Goal: Task Accomplishment & Management: Manage account settings

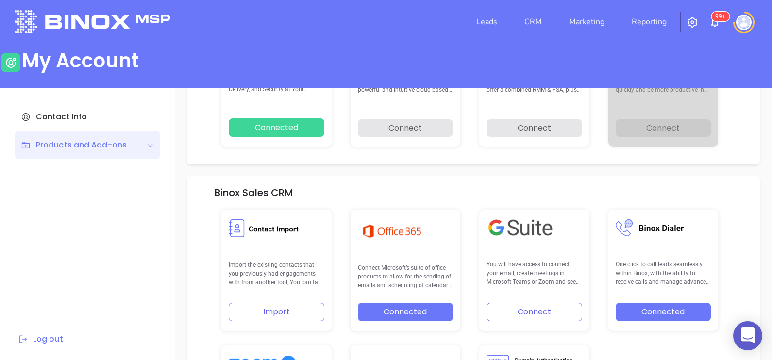
scroll to position [138, 0]
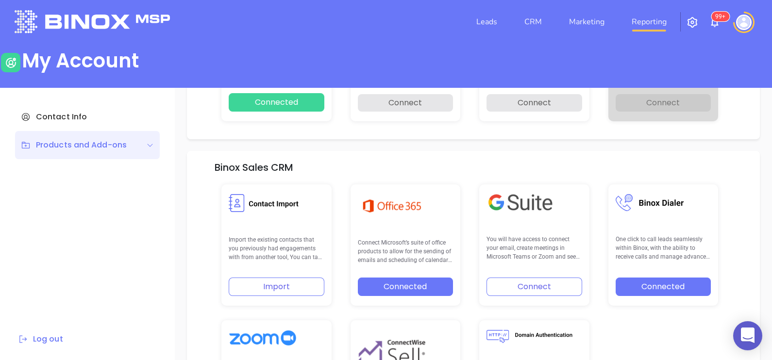
click at [637, 18] on link "Reporting" at bounding box center [649, 21] width 43 height 19
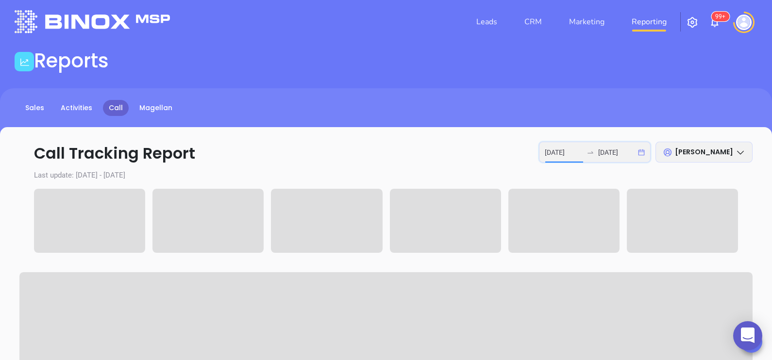
click at [571, 155] on input "[DATE]" at bounding box center [564, 152] width 38 height 11
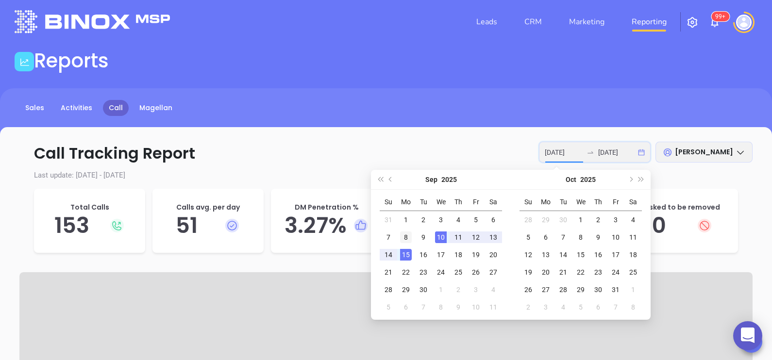
type input "[DATE]"
click at [406, 240] on div "8" at bounding box center [406, 238] width 12 height 12
type input "[DATE]"
click at [422, 237] on div "9" at bounding box center [423, 238] width 12 height 12
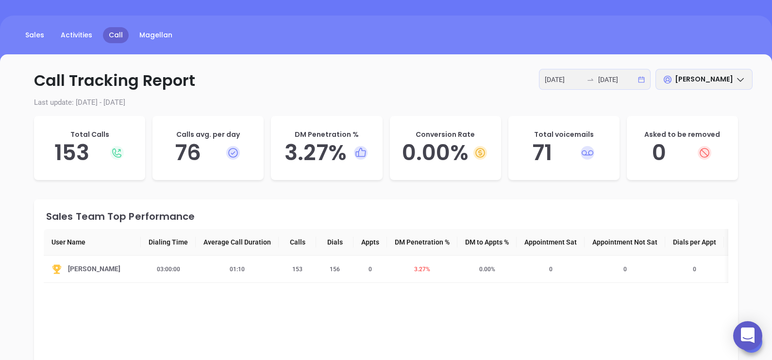
scroll to position [54, 0]
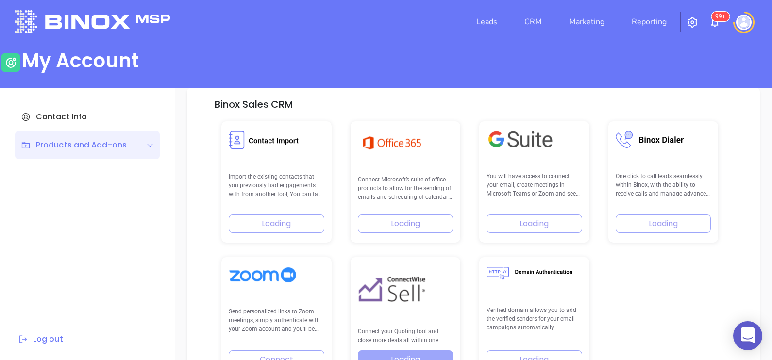
scroll to position [201, 0]
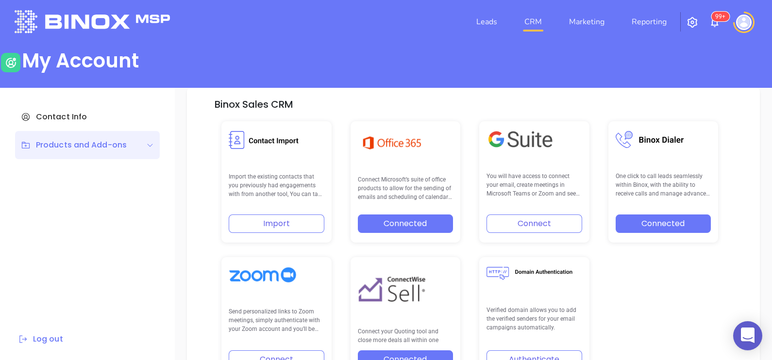
click at [530, 20] on link "CRM" at bounding box center [532, 21] width 25 height 19
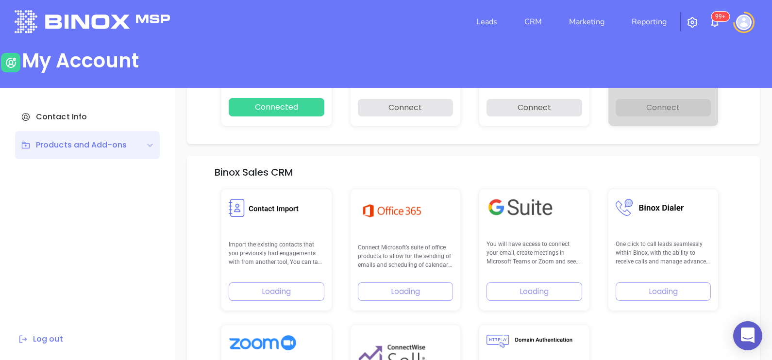
scroll to position [138, 0]
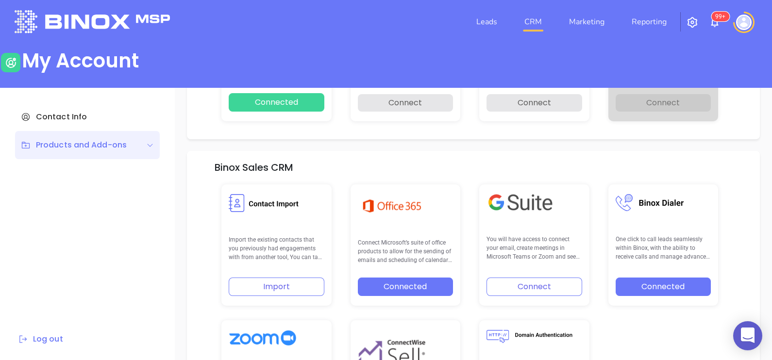
click at [530, 23] on link "CRM" at bounding box center [532, 21] width 25 height 19
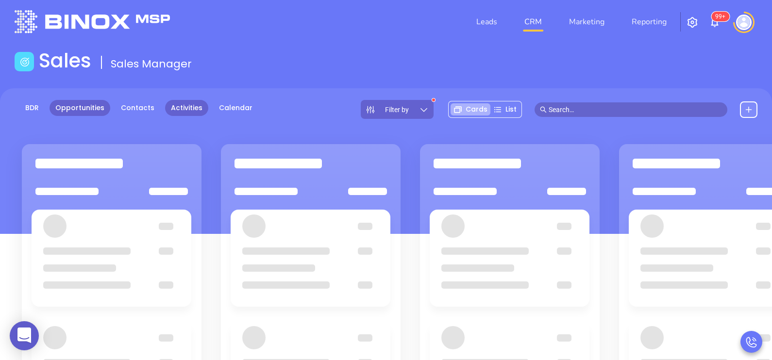
click at [192, 111] on link "Activities" at bounding box center [186, 108] width 43 height 16
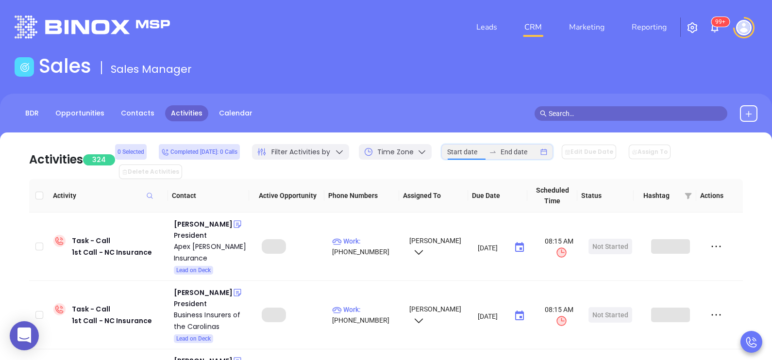
click at [477, 150] on input at bounding box center [466, 152] width 38 height 11
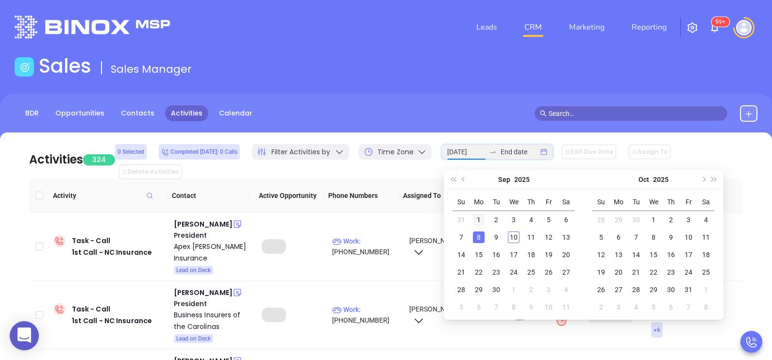
type input "2025-09-01"
click at [463, 182] on button "Previous month (PageUp)" at bounding box center [463, 179] width 11 height 19
type input "2025-08-01"
click at [548, 219] on div "1" at bounding box center [549, 220] width 12 height 12
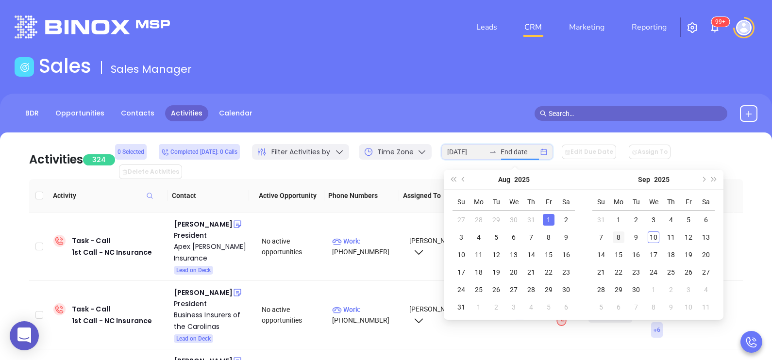
type input "2025-08-02"
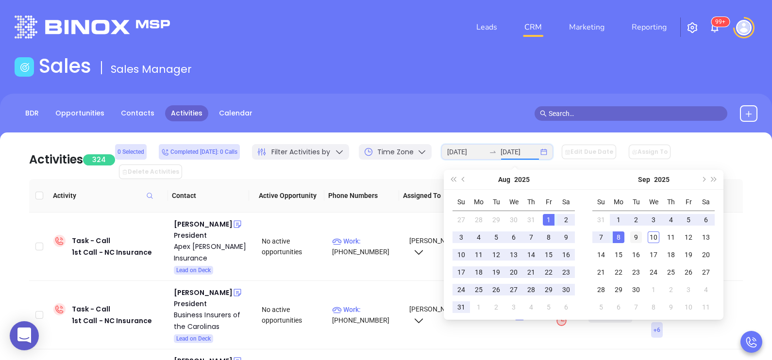
type input "2025-09-09"
click at [632, 236] on div "9" at bounding box center [636, 238] width 12 height 12
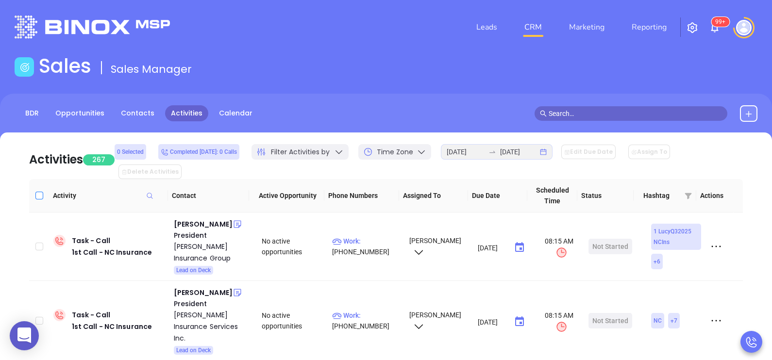
click at [40, 192] on input "Select all" at bounding box center [39, 196] width 8 height 8
checkbox input "true"
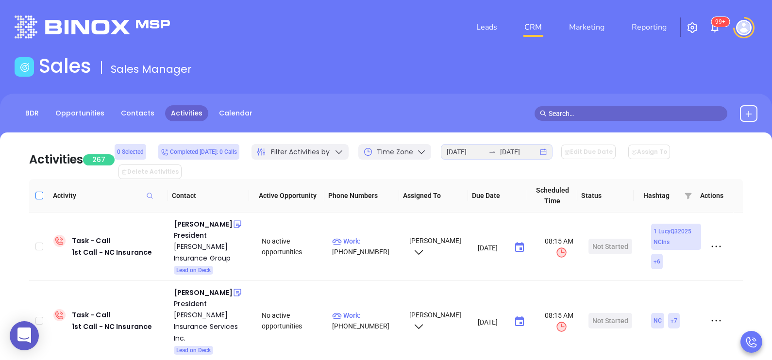
checkbox input "true"
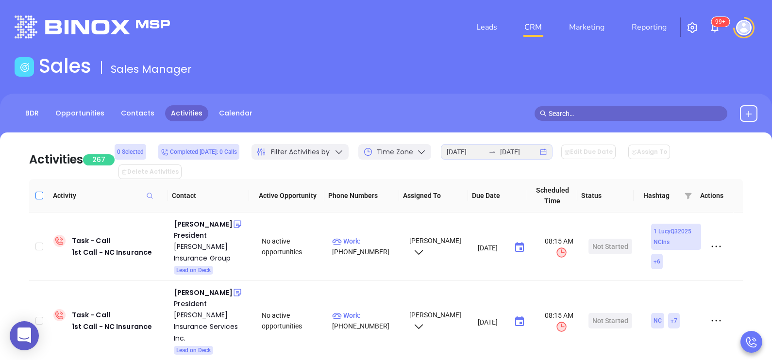
checkbox input "true"
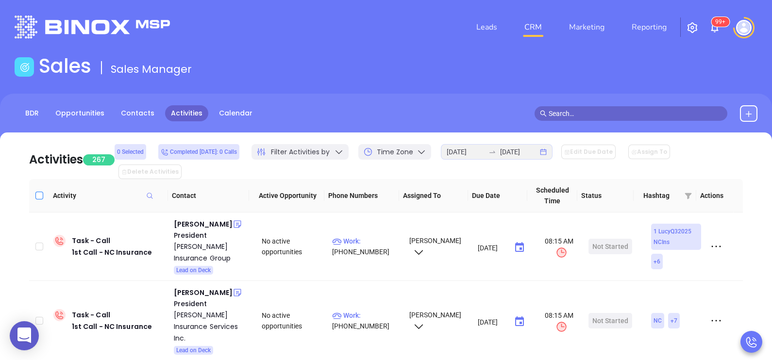
checkbox input "true"
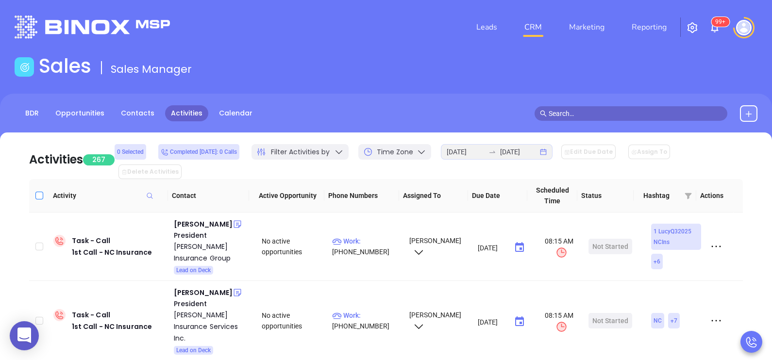
checkbox input "true"
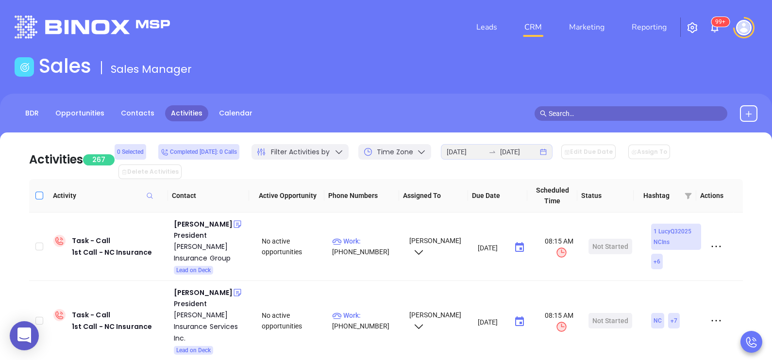
checkbox input "true"
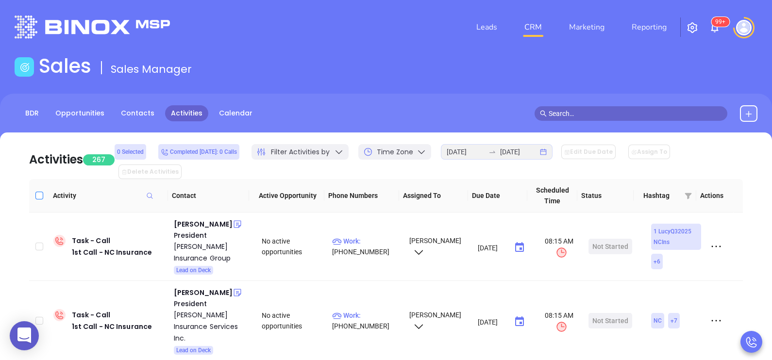
checkbox input "true"
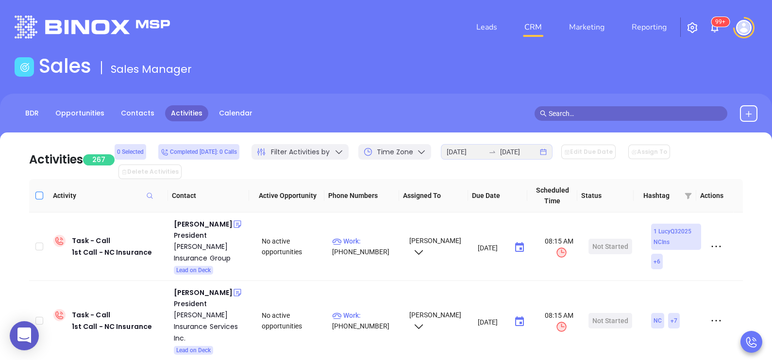
checkbox input "true"
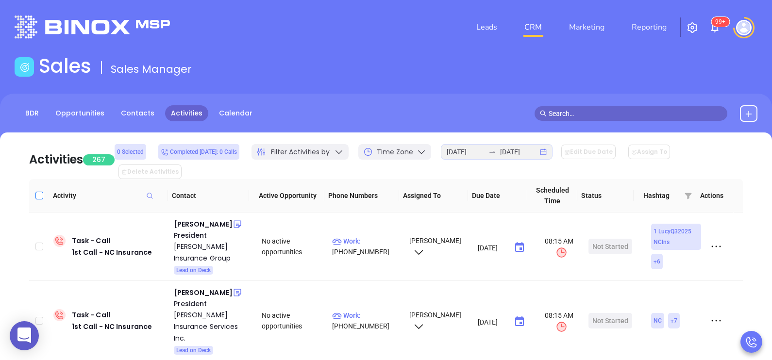
checkbox input "true"
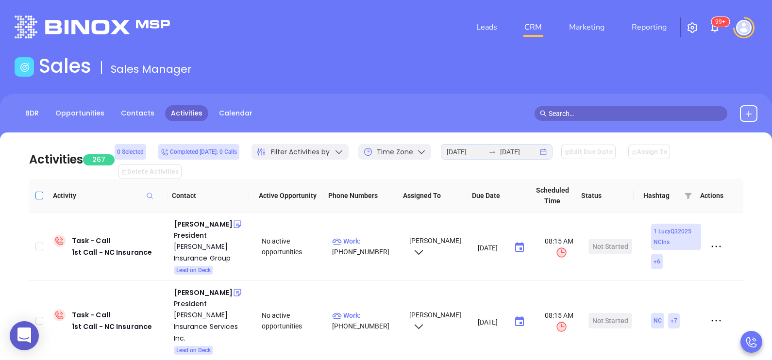
checkbox input "true"
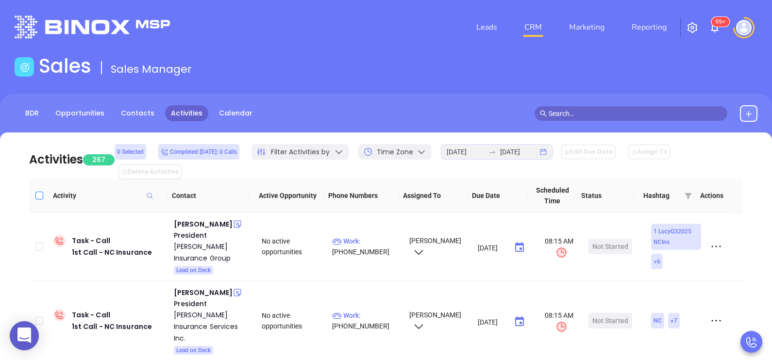
checkbox input "true"
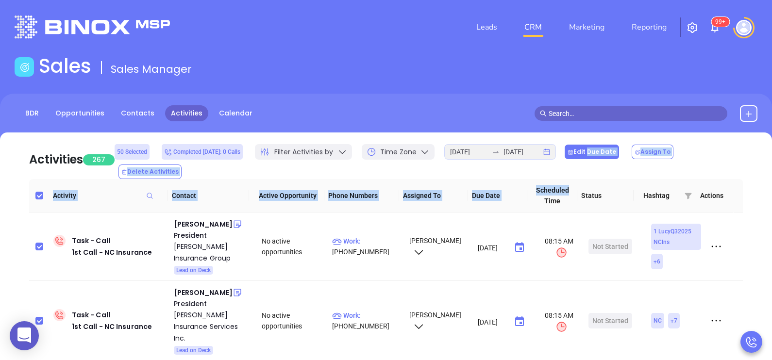
drag, startPoint x: 572, startPoint y: 166, endPoint x: 586, endPoint y: 161, distance: 15.3
click at [586, 161] on div "Activities 267 50 Selected Completed today: 0 Calls Filter Activities by Time Z…" at bounding box center [386, 330] width 743 height 395
click at [586, 159] on button "Edit Due Date" at bounding box center [592, 152] width 54 height 15
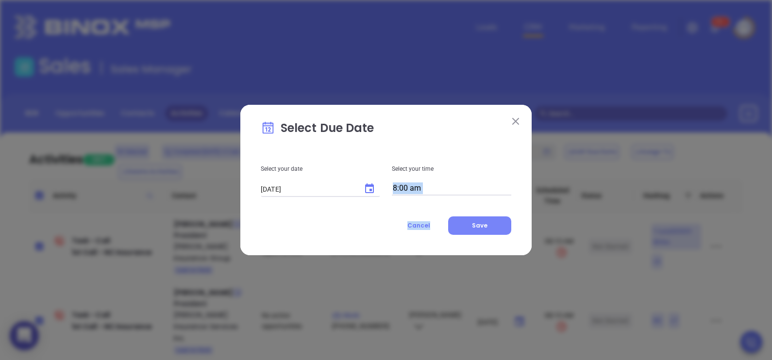
drag, startPoint x: 586, startPoint y: 161, endPoint x: 473, endPoint y: 229, distance: 131.9
click at [473, 229] on div "Select Due Date Select your date 09/10/2025 ​ Select your time 8:00 am Cancel S…" at bounding box center [386, 180] width 772 height 360
click at [473, 229] on span "Save" at bounding box center [480, 225] width 16 height 8
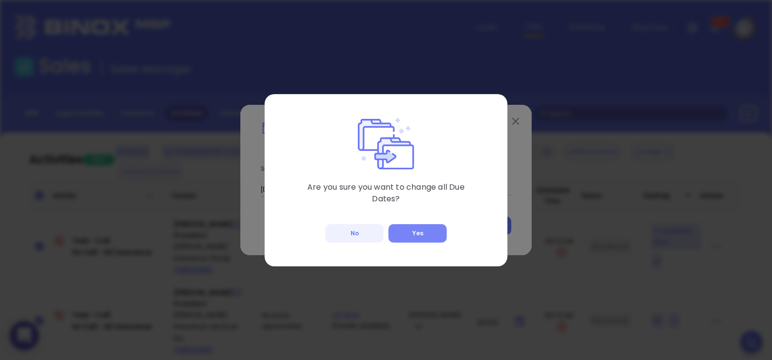
click at [416, 225] on button "Yes" at bounding box center [417, 233] width 58 height 18
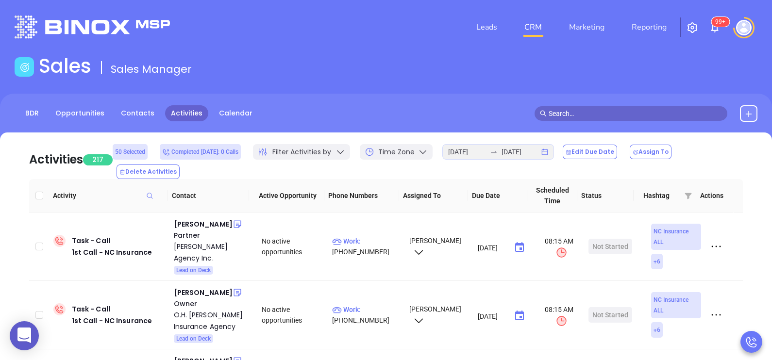
click at [38, 192] on input "Select all" at bounding box center [39, 196] width 8 height 8
checkbox input "true"
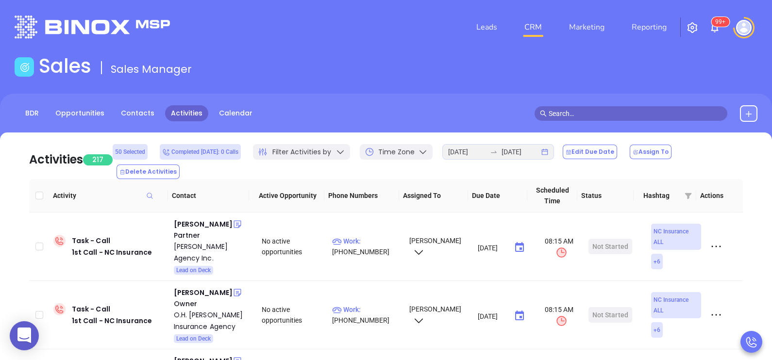
checkbox input "true"
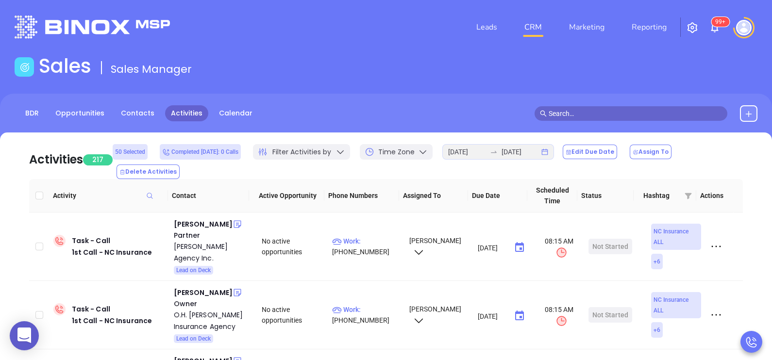
checkbox input "true"
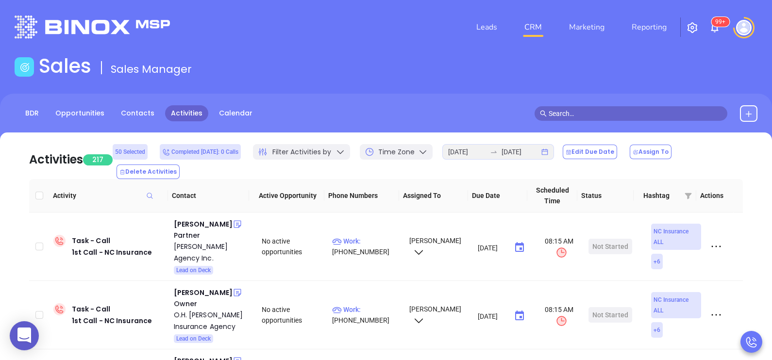
checkbox input "true"
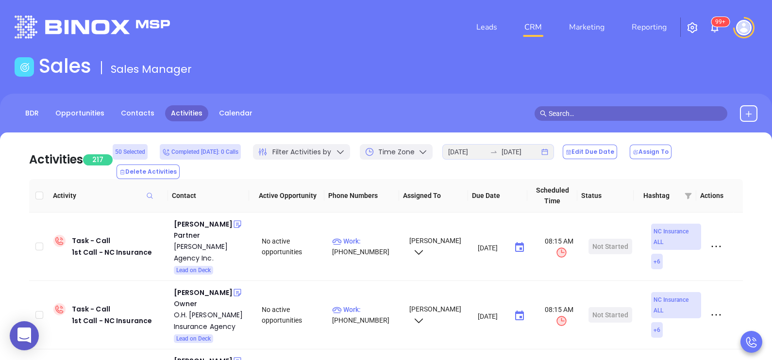
checkbox input "true"
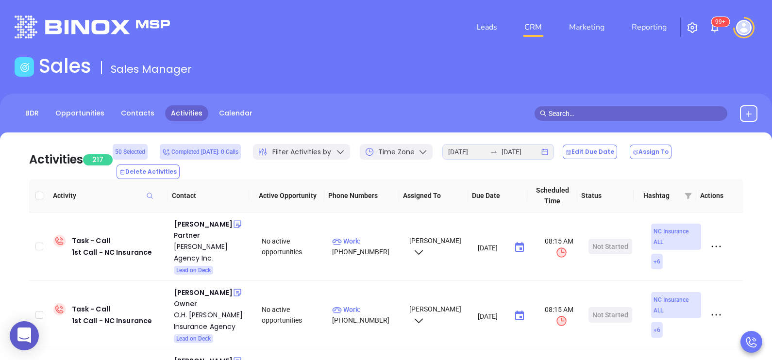
checkbox input "true"
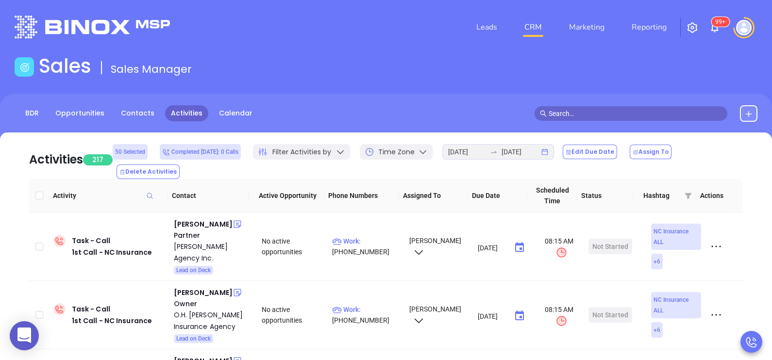
checkbox input "true"
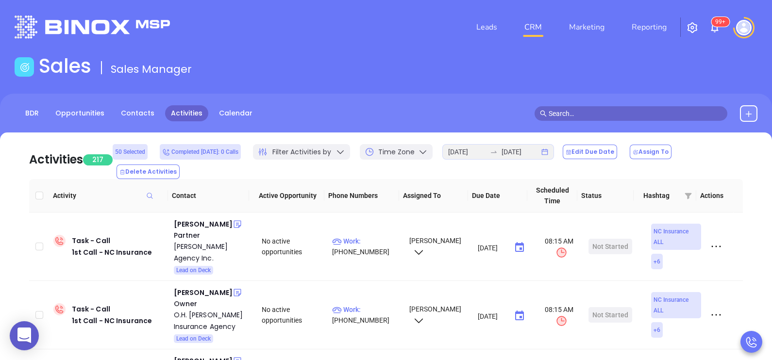
checkbox input "true"
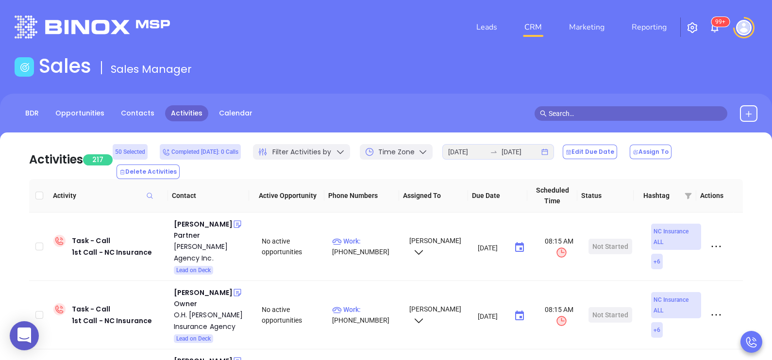
checkbox input "true"
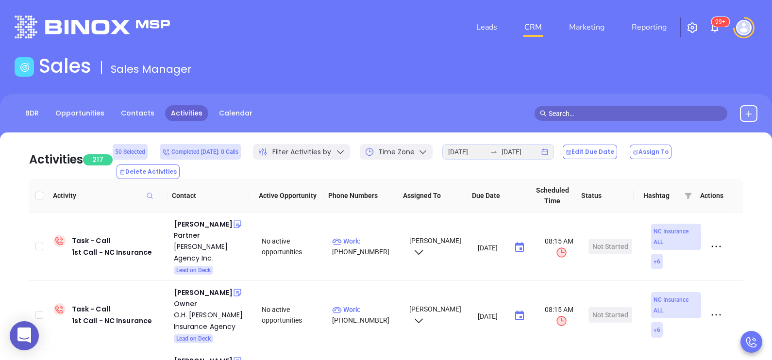
checkbox input "true"
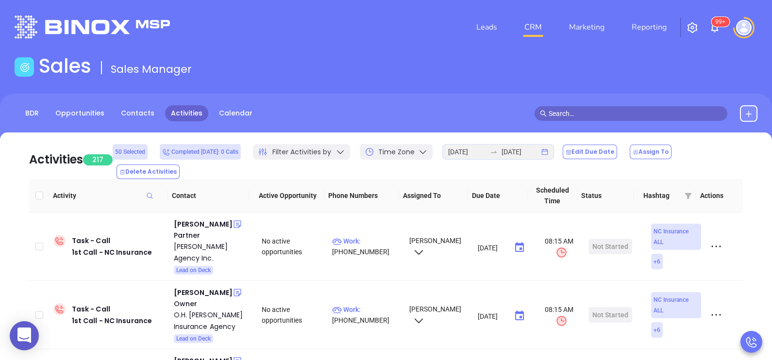
checkbox input "true"
